Goal: Information Seeking & Learning: Check status

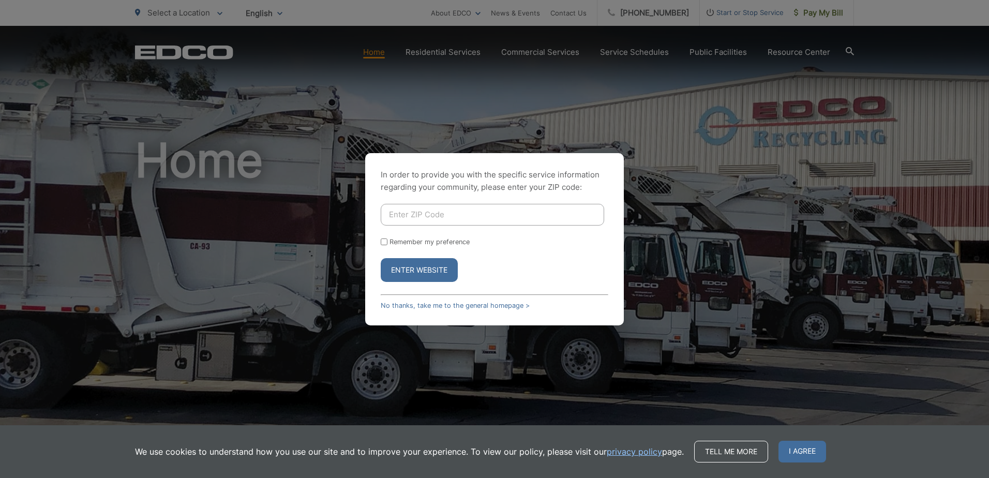
click at [407, 204] on input "Enter ZIP Code" at bounding box center [493, 215] width 224 height 22
type input "91910"
click at [429, 242] on label "Remember my preference" at bounding box center [430, 242] width 80 height 8
click at [388, 242] on input "Remember my preference" at bounding box center [384, 242] width 7 height 7
checkbox input "true"
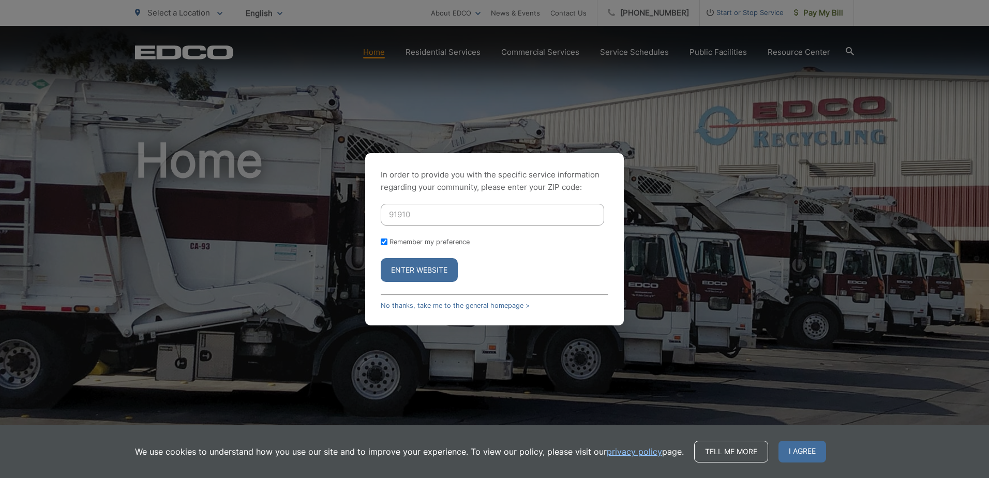
click at [408, 270] on button "Enter Website" at bounding box center [419, 270] width 77 height 24
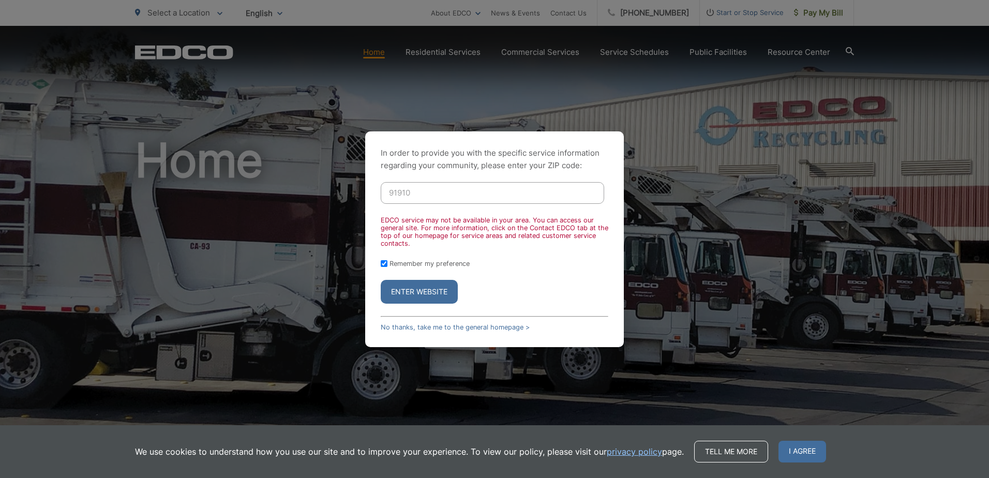
click at [412, 189] on input "91910" at bounding box center [493, 193] width 224 height 22
drag, startPoint x: 417, startPoint y: 190, endPoint x: 356, endPoint y: 194, distance: 61.7
click at [356, 194] on div "In order to provide you with the specific service information regarding your co…" at bounding box center [494, 239] width 989 height 478
type input "92114"
click at [413, 284] on button "Enter Website" at bounding box center [419, 292] width 77 height 24
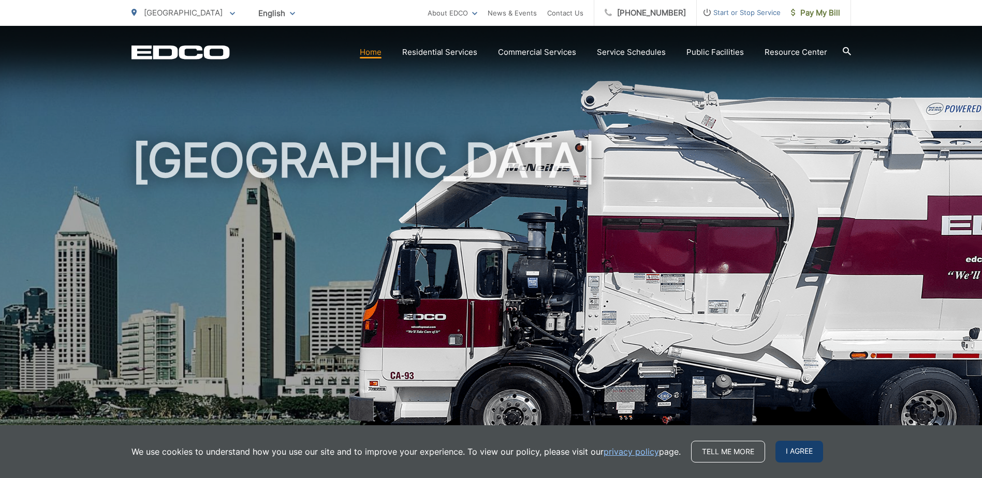
click span "I agree"
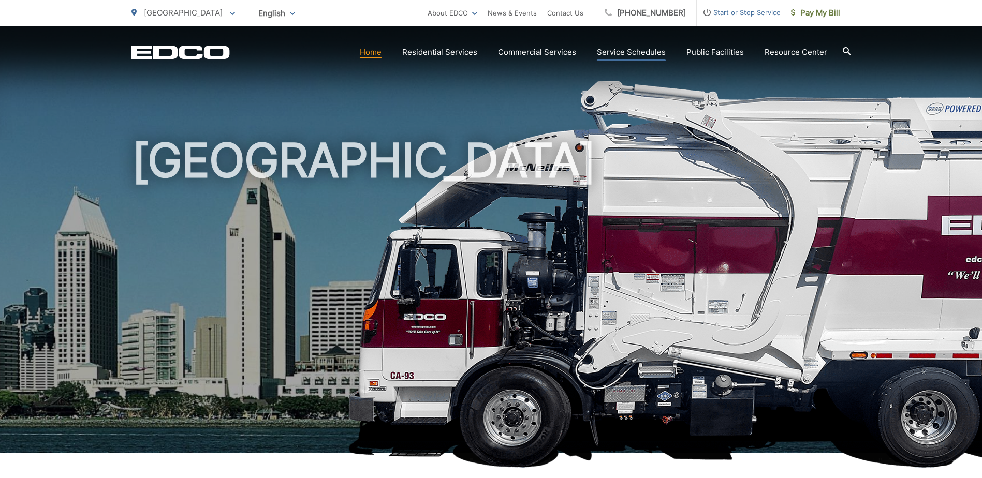
click link "Service Schedules"
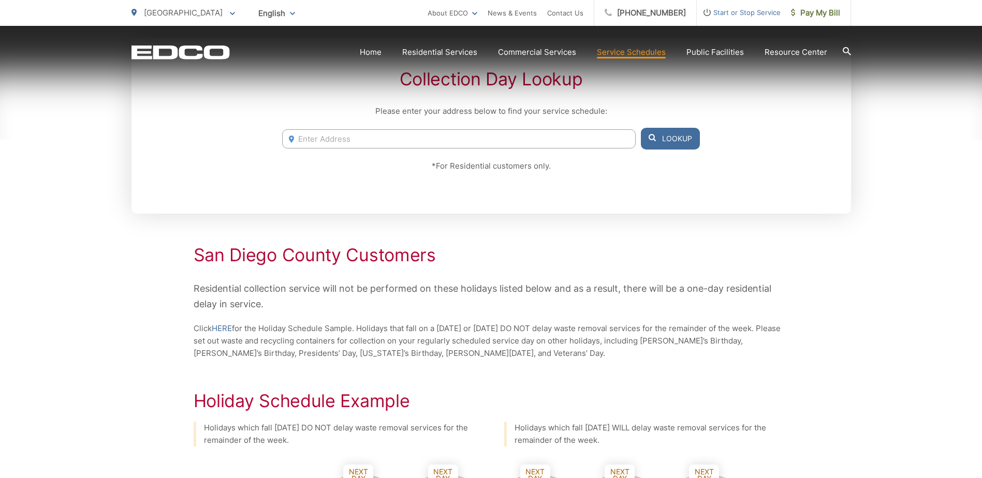
scroll to position [259, 0]
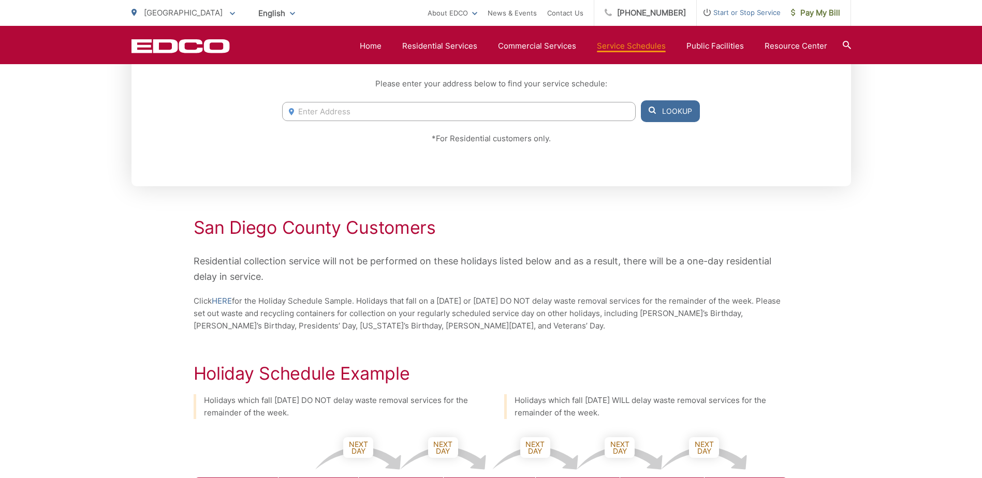
click at [409, 117] on input "Enter Address" at bounding box center [458, 111] width 353 height 19
type input "5122 Castana st. san diego, ca 92114"
click at [641, 100] on button "Lookup" at bounding box center [670, 111] width 59 height 22
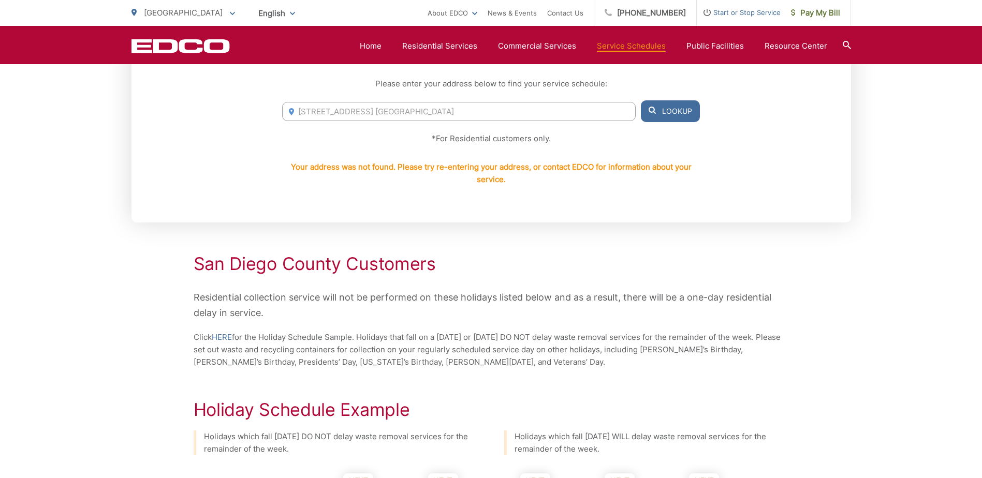
click at [480, 109] on input "5122 Castana st. san diego, ca 92114" at bounding box center [458, 111] width 353 height 19
drag, startPoint x: 480, startPoint y: 109, endPoint x: 161, endPoint y: 90, distance: 319.4
click at [161, 90] on div "Collection Day Lookup Please enter your address below to find your service sche…" at bounding box center [490, 116] width 719 height 212
click at [381, 42] on link "Home" at bounding box center [371, 46] width 22 height 12
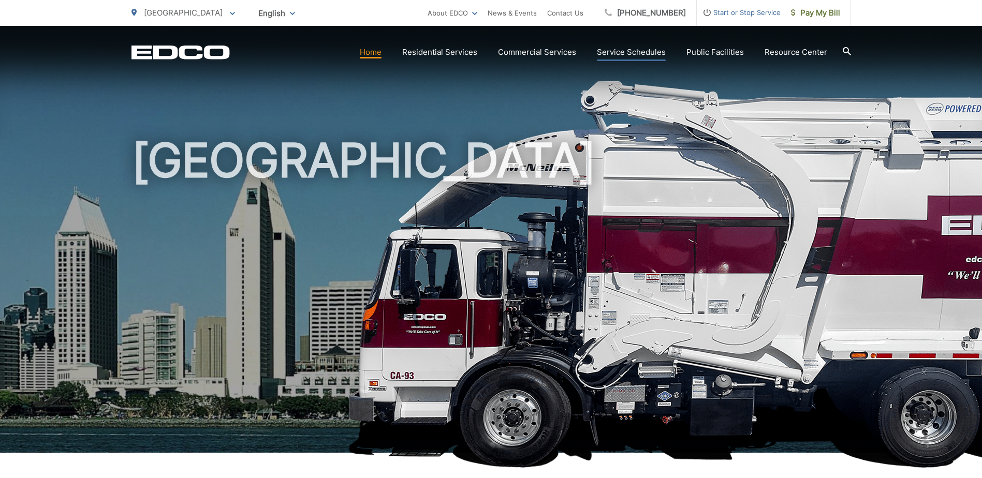
click at [620, 55] on link "Service Schedules" at bounding box center [631, 52] width 69 height 12
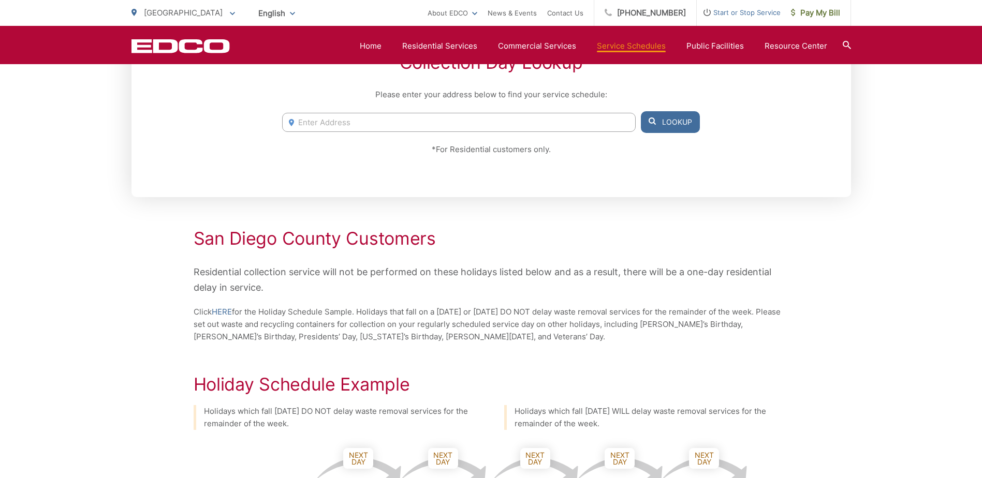
scroll to position [207, 0]
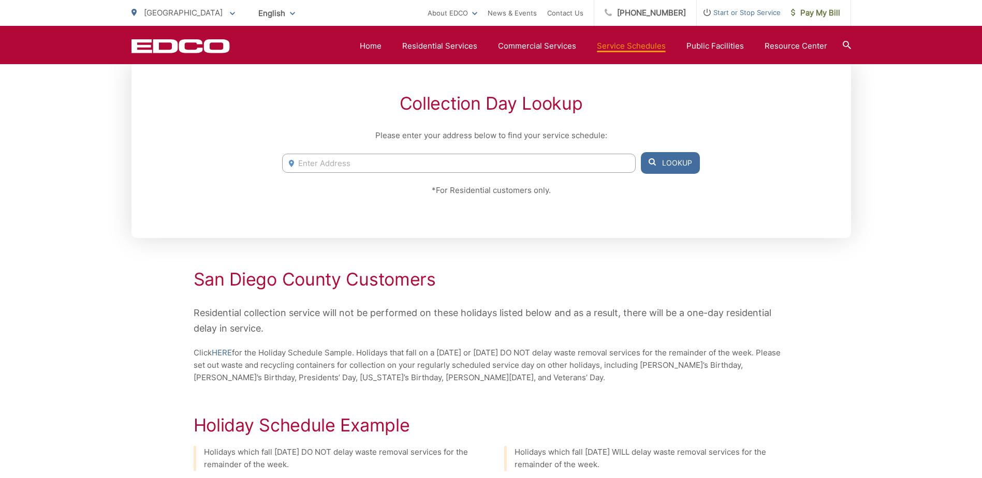
click at [359, 167] on input "Enter Address" at bounding box center [458, 163] width 353 height 19
click at [340, 164] on input "5122" at bounding box center [458, 163] width 353 height 19
type input "[STREET_ADDRESS]"
click at [641, 152] on button "Lookup" at bounding box center [670, 163] width 59 height 22
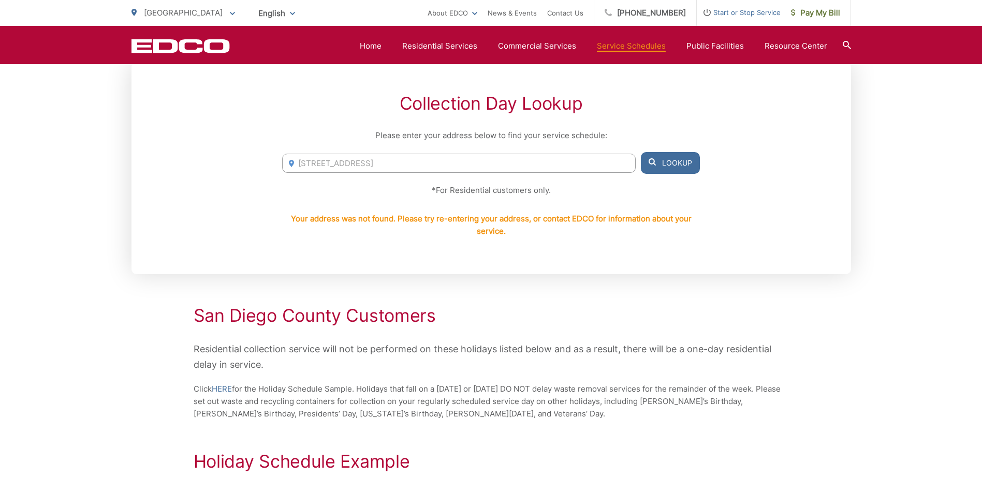
click at [337, 161] on input "[STREET_ADDRESS]" at bounding box center [458, 163] width 353 height 19
type input "[STREET_ADDRESS]"
click at [676, 167] on button "Lookup" at bounding box center [670, 163] width 59 height 22
click at [668, 158] on button "Lookup" at bounding box center [670, 163] width 59 height 22
click at [195, 49] on icon "EDCO Logo" at bounding box center [180, 46] width 98 height 14
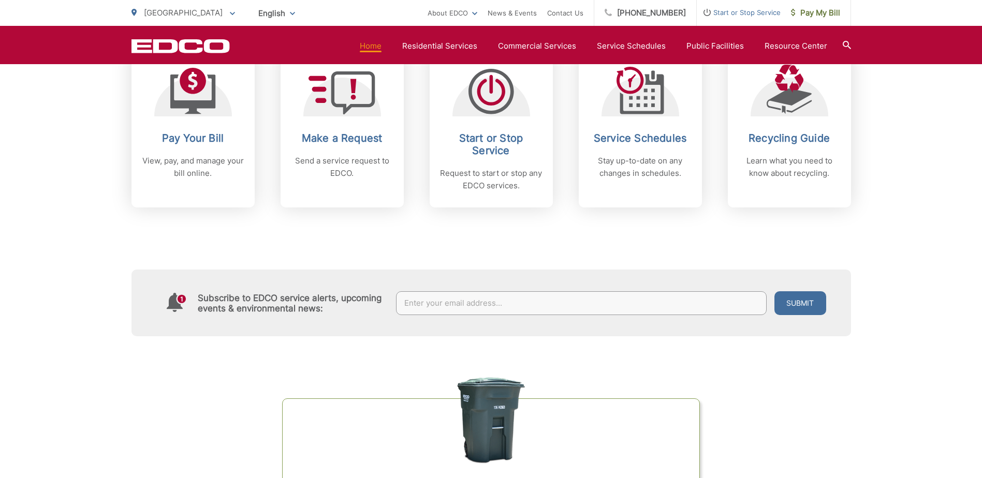
scroll to position [414, 0]
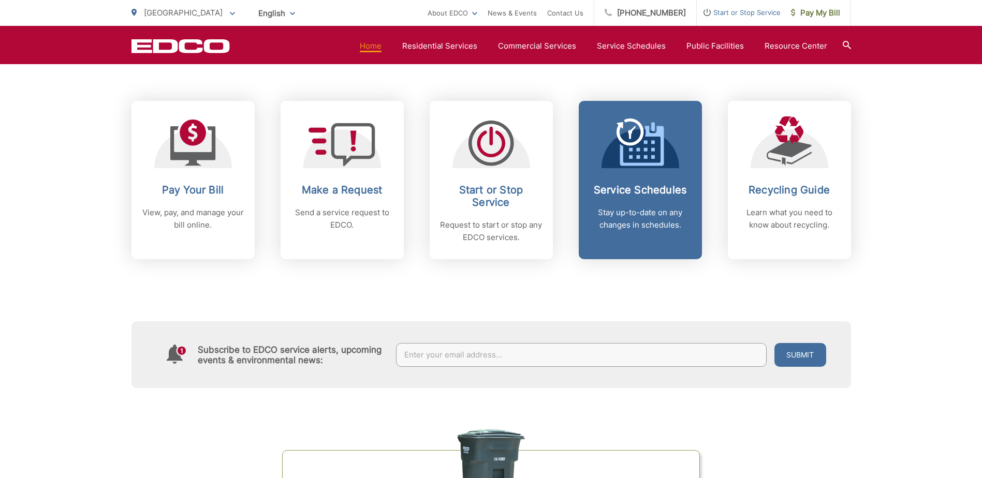
click at [661, 198] on div "Service Schedules Stay up-to-date on any changes in schedules." at bounding box center [640, 208] width 102 height 48
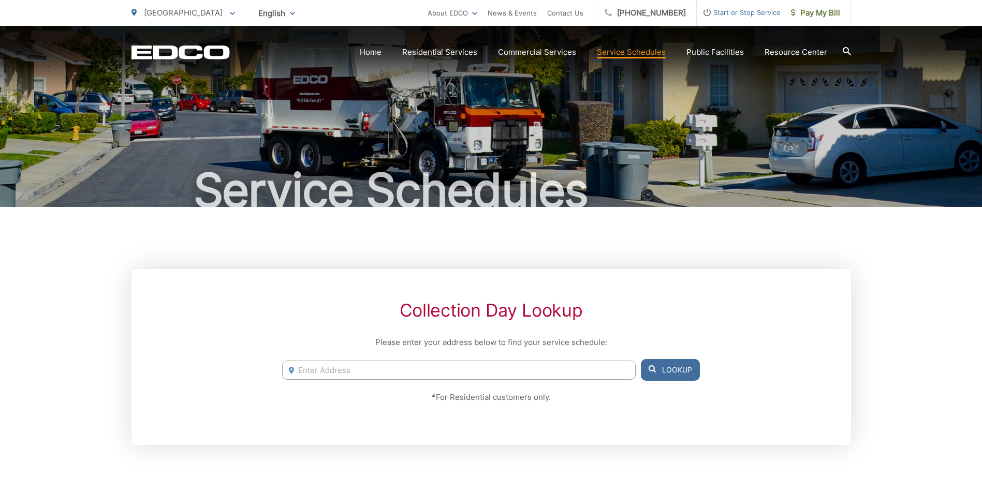
click at [392, 369] on input "Enter Address" at bounding box center [458, 370] width 353 height 19
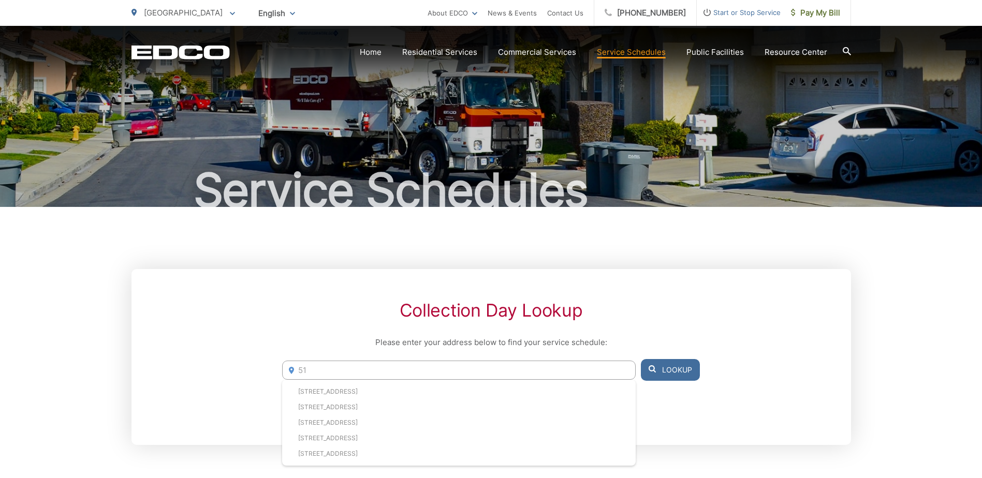
type input "5"
type input "c"
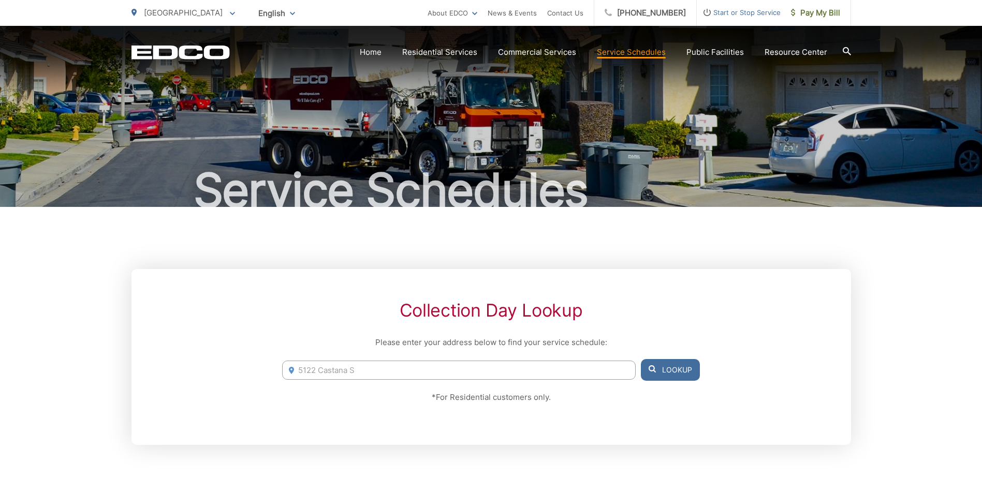
type input "5122 Castana St"
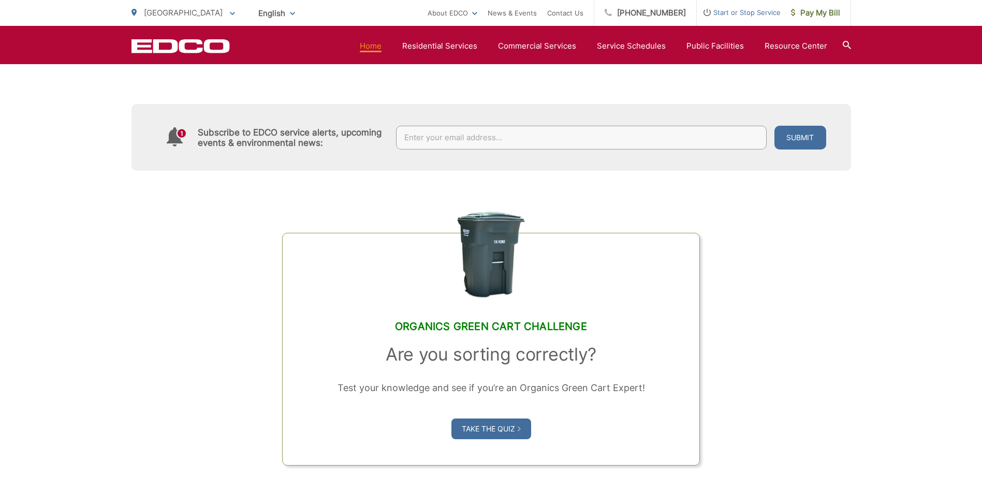
scroll to position [673, 0]
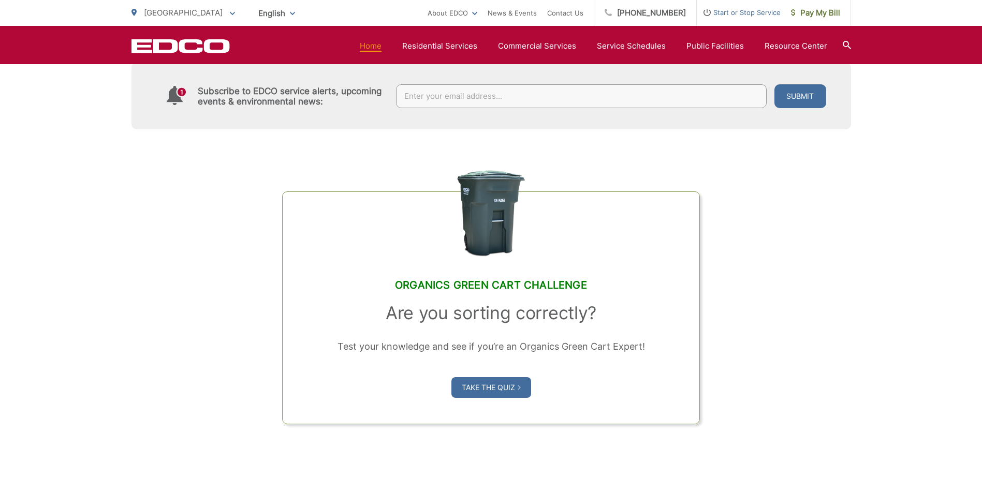
click at [574, 96] on input "text" at bounding box center [581, 96] width 371 height 24
type input "[EMAIL_ADDRESS][DOMAIN_NAME]"
click at [816, 103] on button "Submit" at bounding box center [800, 96] width 52 height 24
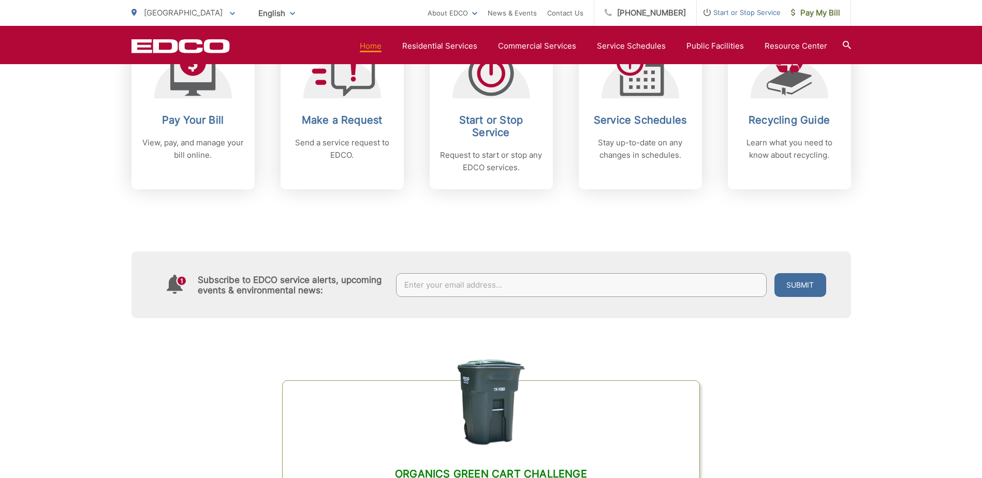
scroll to position [414, 0]
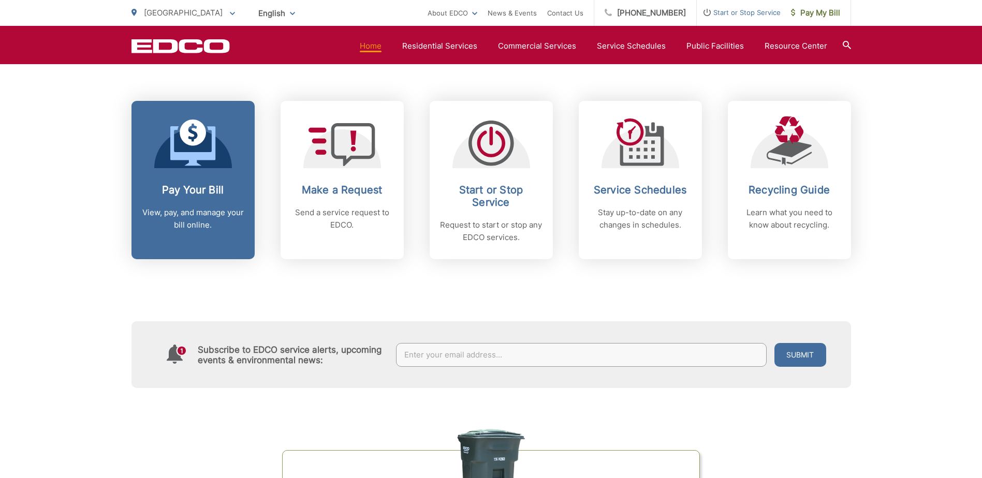
click at [201, 179] on link "Pay Your Bill View, pay, and manage your bill online." at bounding box center [192, 180] width 123 height 158
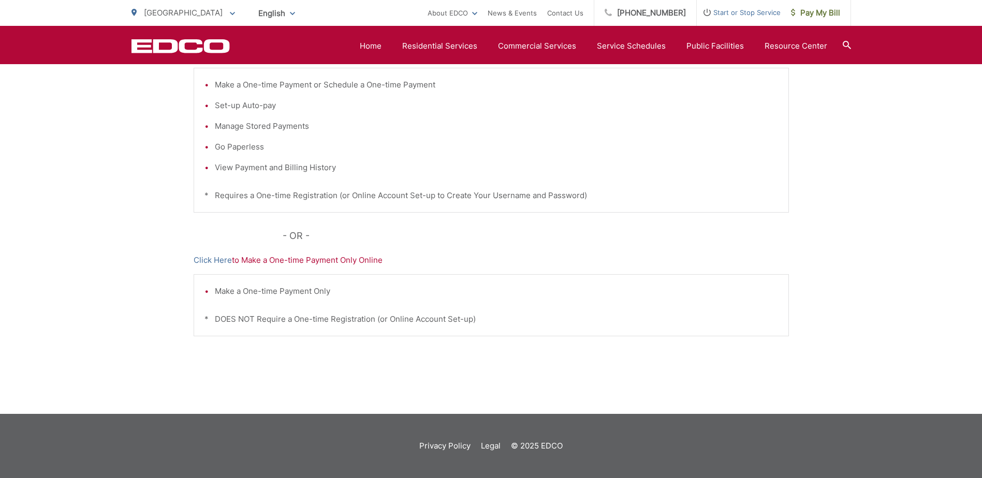
scroll to position [102, 0]
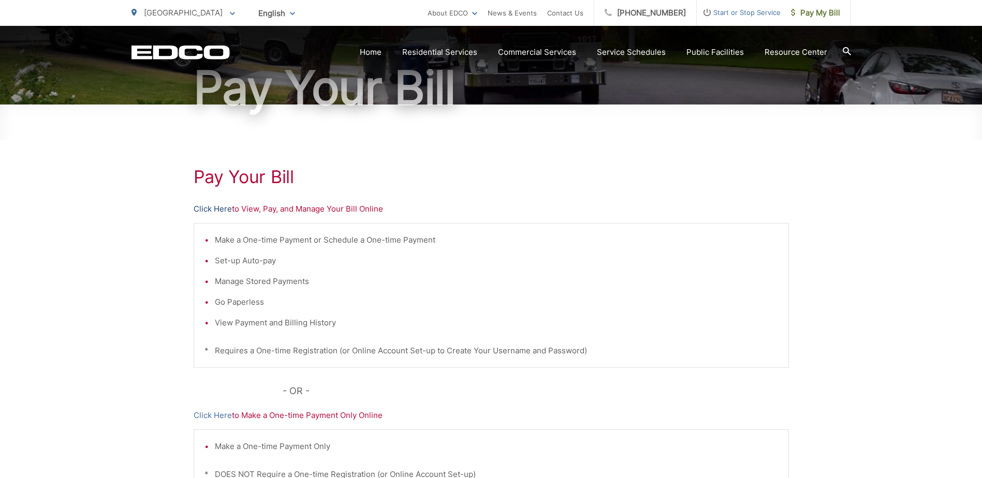
click at [205, 209] on link "Click Here" at bounding box center [213, 209] width 38 height 12
